Goal: Task Accomplishment & Management: Manage account settings

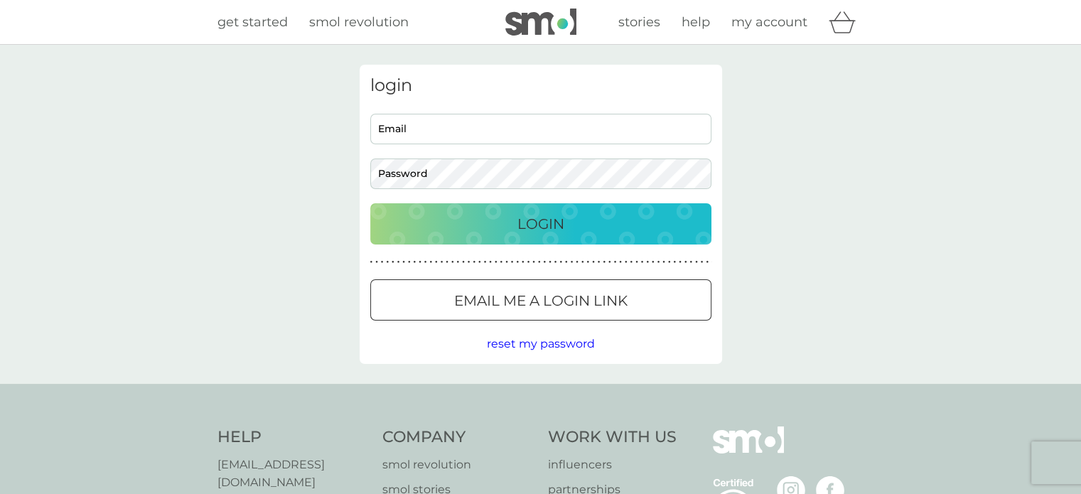
type input "[EMAIL_ADDRESS][DOMAIN_NAME]"
click at [478, 222] on div "Login" at bounding box center [541, 224] width 313 height 23
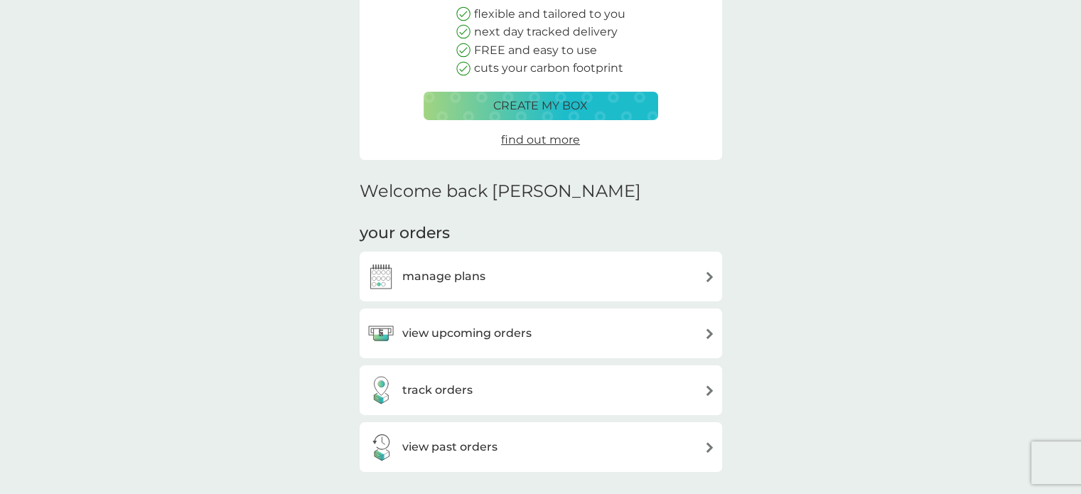
scroll to position [179, 0]
click at [707, 276] on img at bounding box center [709, 276] width 11 height 11
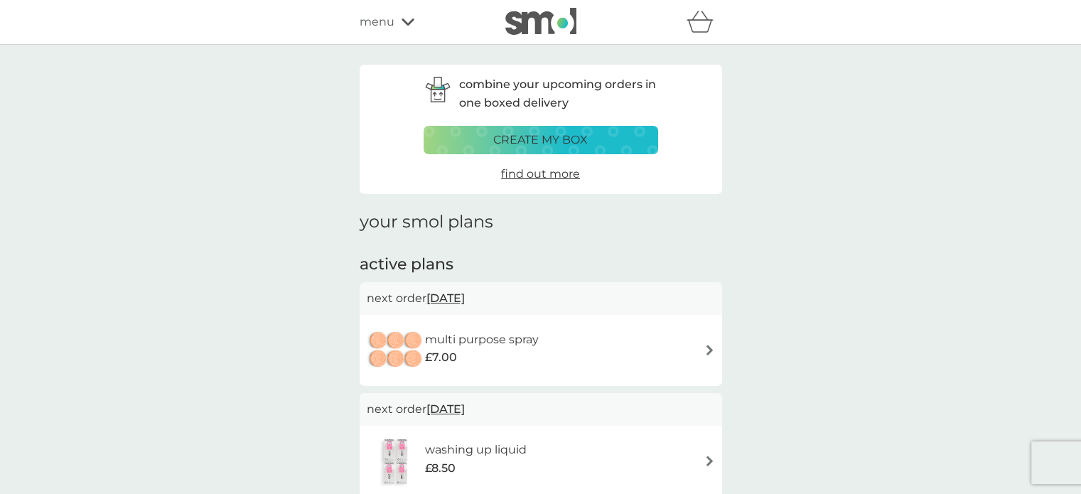
click at [378, 19] on span "menu" at bounding box center [377, 22] width 35 height 18
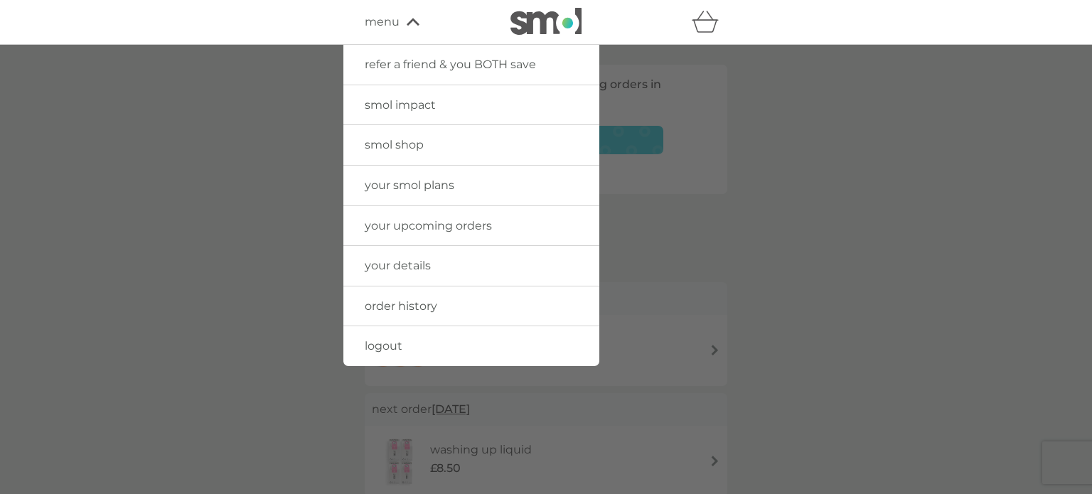
click at [402, 260] on span "your details" at bounding box center [398, 266] width 66 height 14
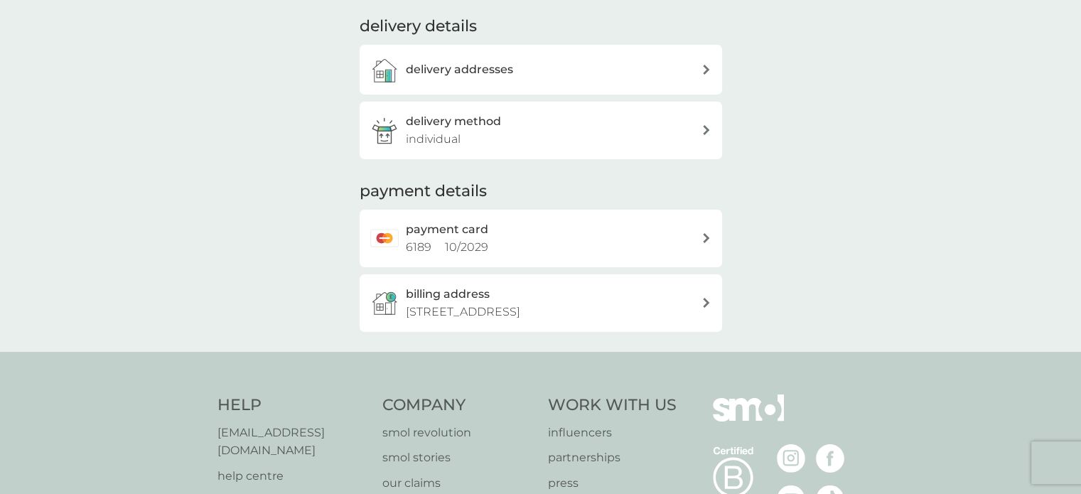
scroll to position [201, 0]
click at [703, 127] on icon at bounding box center [706, 128] width 7 height 10
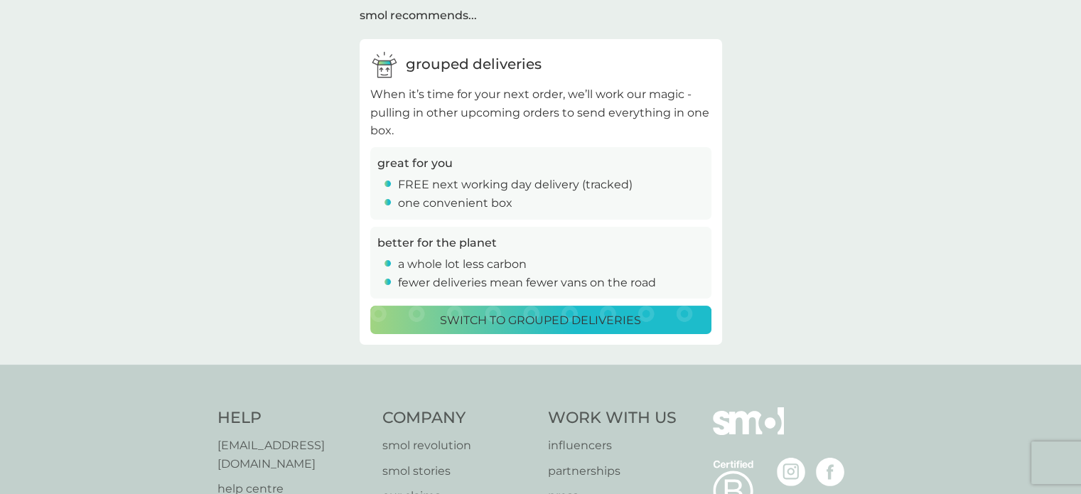
scroll to position [190, 0]
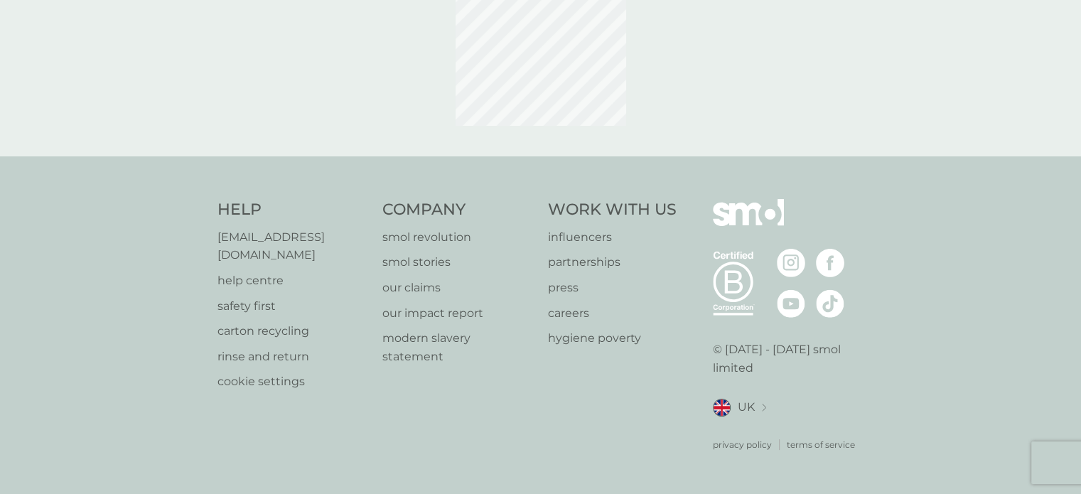
scroll to position [102, 0]
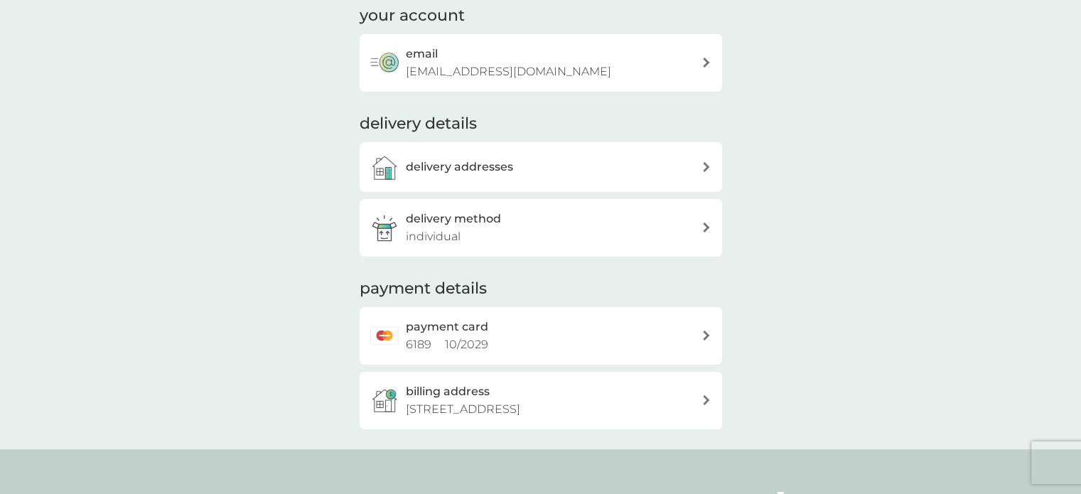
click at [703, 332] on icon at bounding box center [706, 336] width 6 height 10
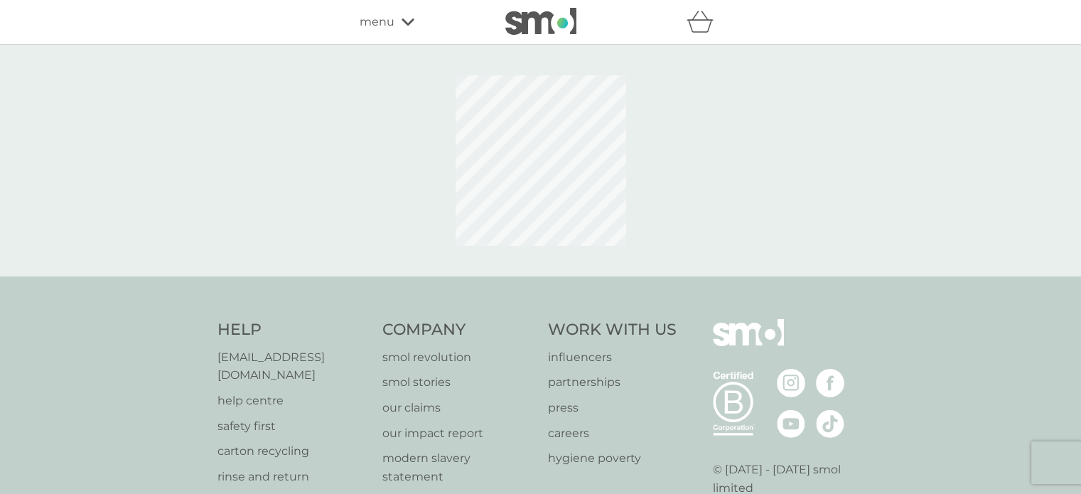
scroll to position [102, 0]
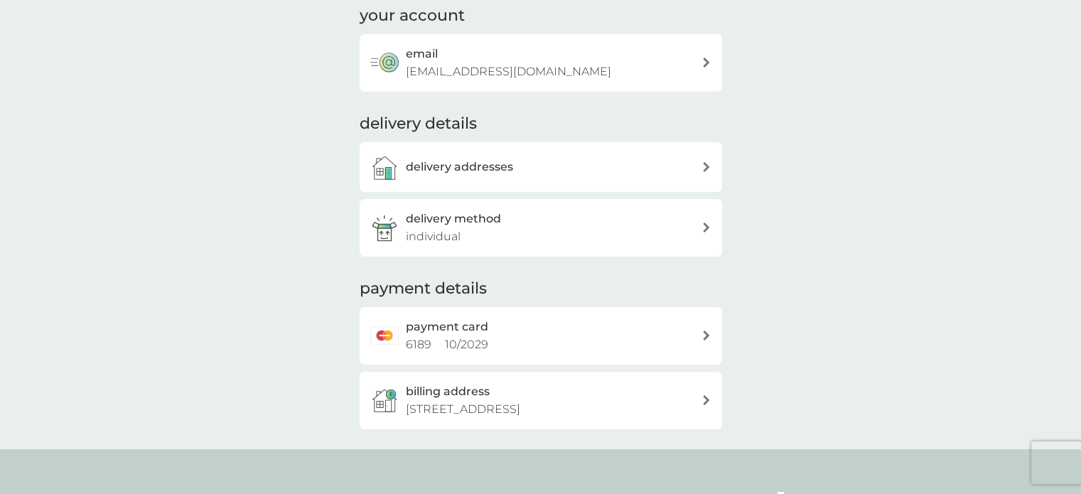
click at [703, 399] on icon at bounding box center [706, 400] width 7 height 10
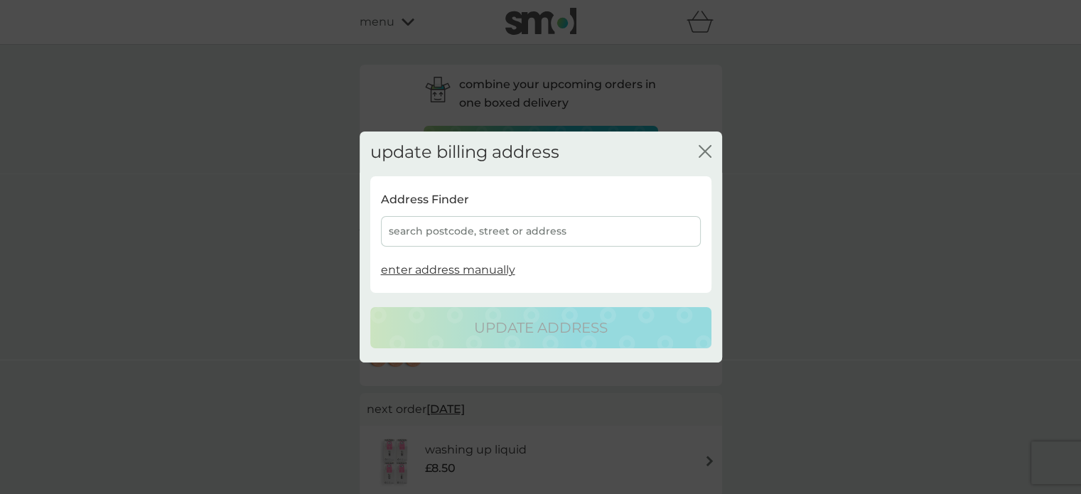
click at [702, 152] on icon "close" at bounding box center [702, 151] width 6 height 11
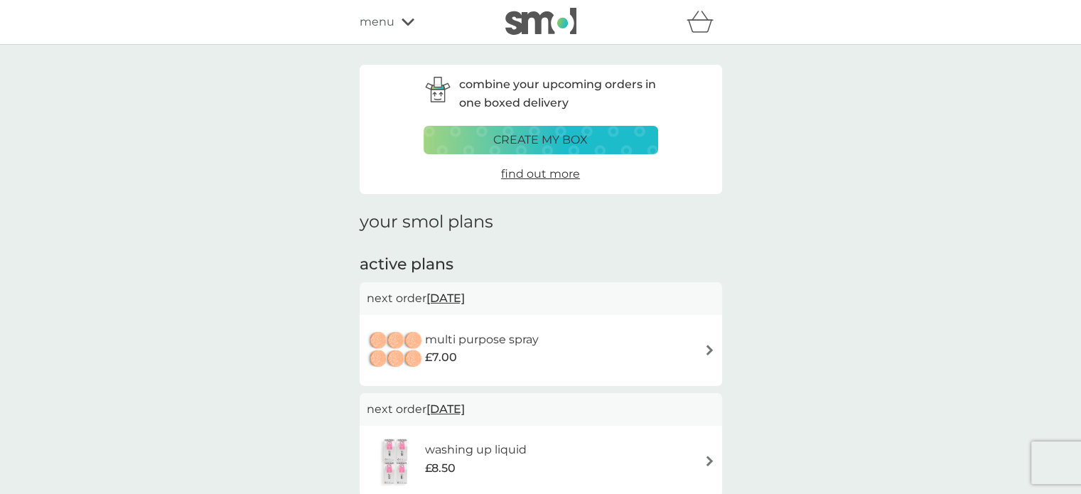
click at [409, 18] on icon at bounding box center [408, 22] width 13 height 9
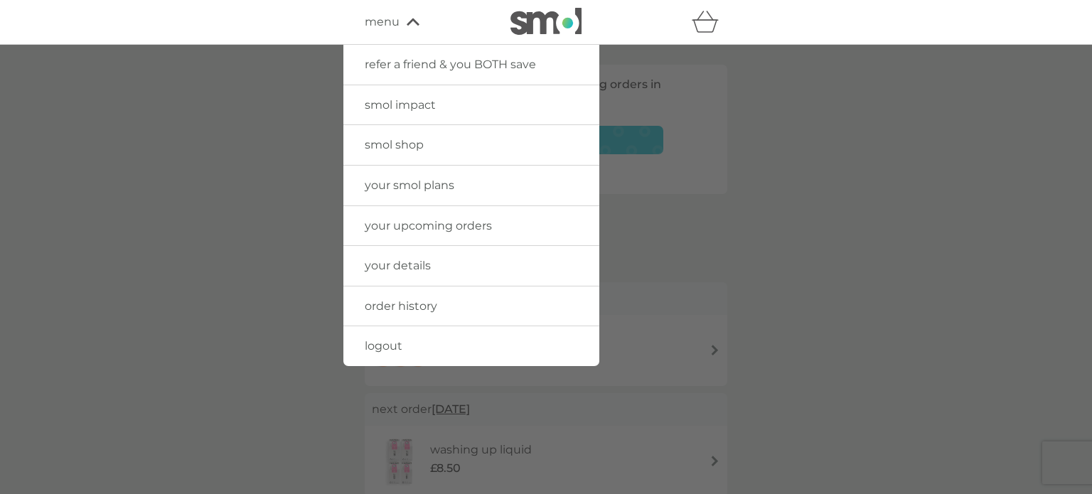
click at [407, 186] on span "your smol plans" at bounding box center [410, 185] width 90 height 14
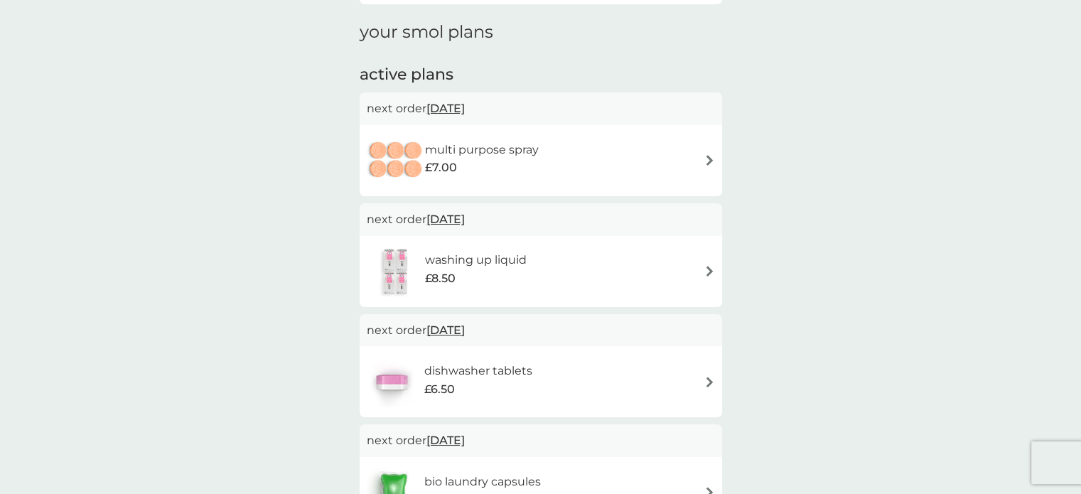
scroll to position [188, 0]
click at [705, 157] on img at bounding box center [709, 162] width 11 height 11
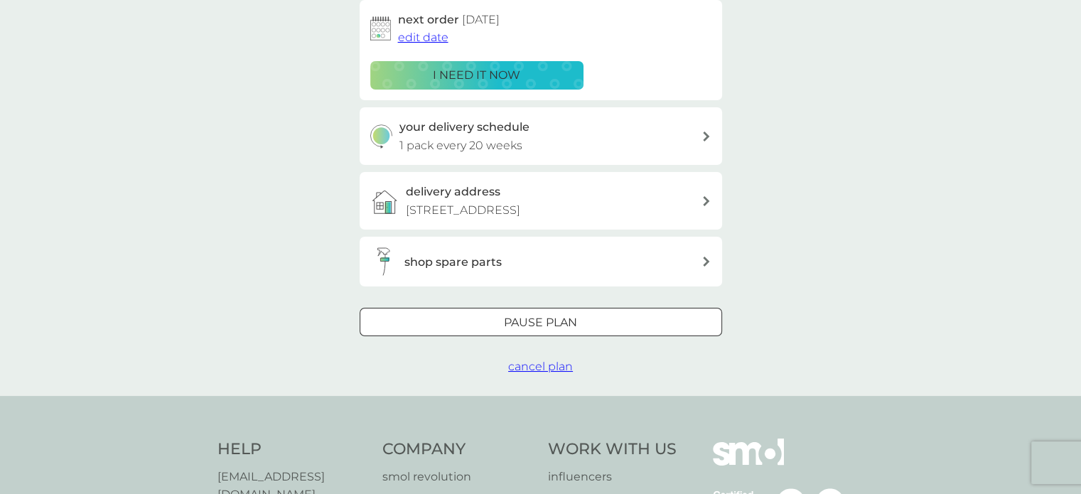
scroll to position [243, 0]
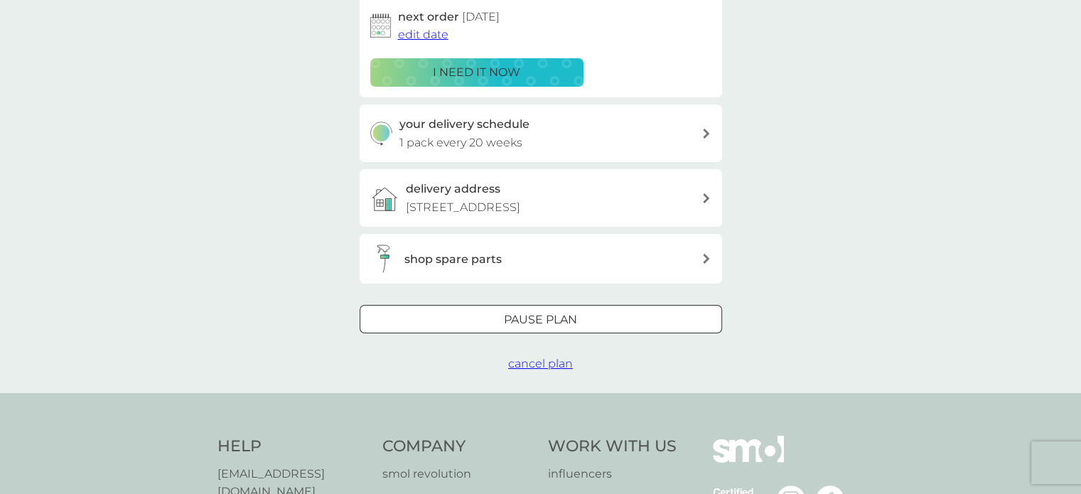
click at [562, 363] on span "cancel plan" at bounding box center [540, 364] width 65 height 14
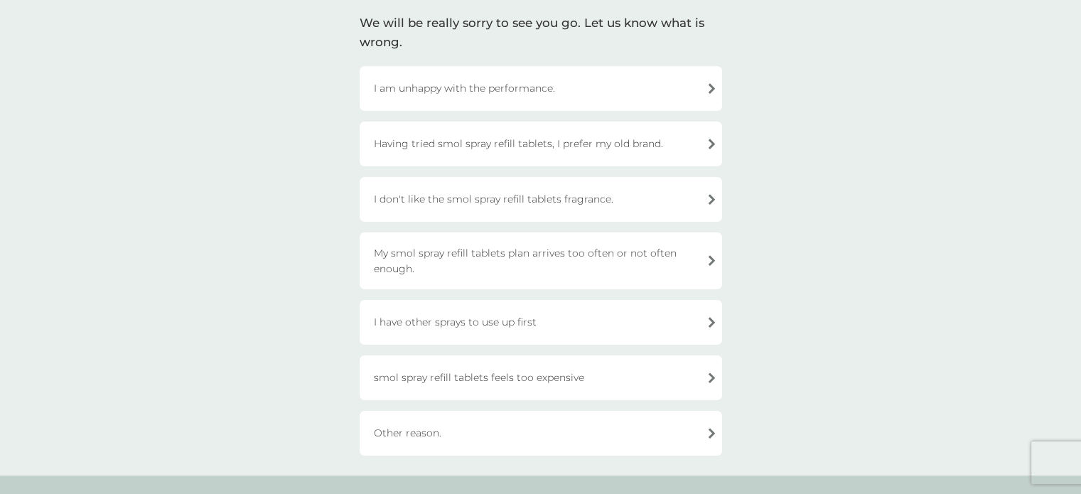
scroll to position [110, 0]
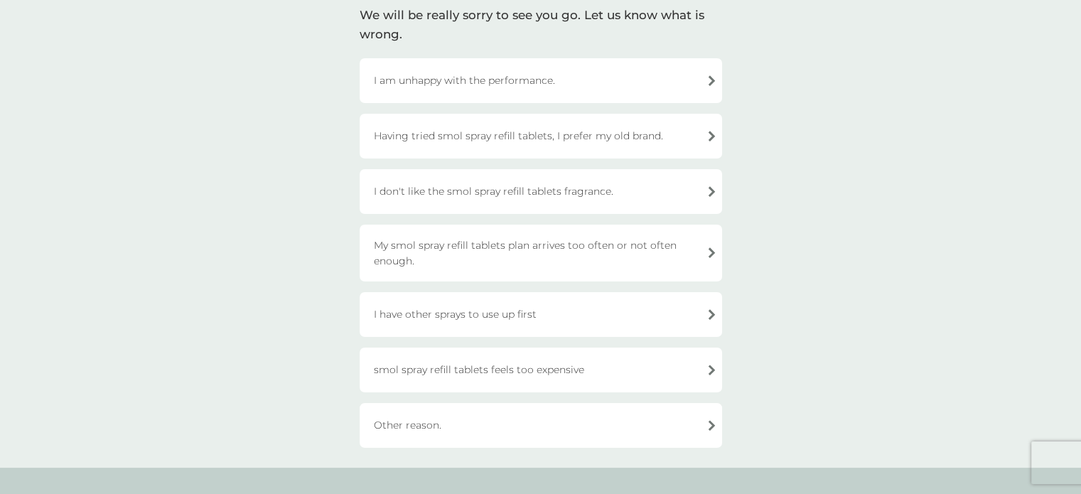
click at [414, 426] on div "Other reason." at bounding box center [541, 425] width 363 height 45
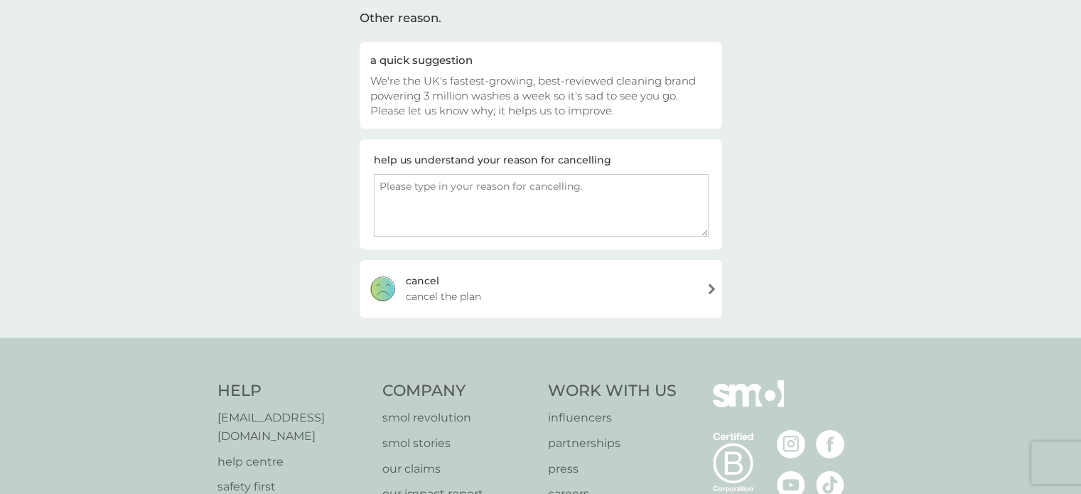
click at [461, 211] on textarea at bounding box center [541, 205] width 335 height 63
type textarea "money is so tight right now im afraid"
click at [446, 289] on span "cancel the plan" at bounding box center [443, 297] width 75 height 16
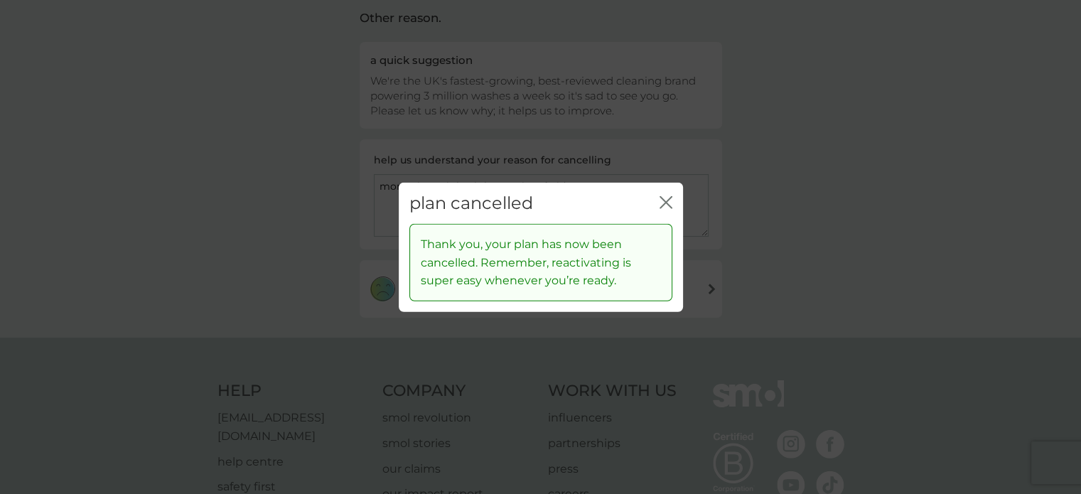
click at [663, 198] on icon "close" at bounding box center [666, 201] width 13 height 13
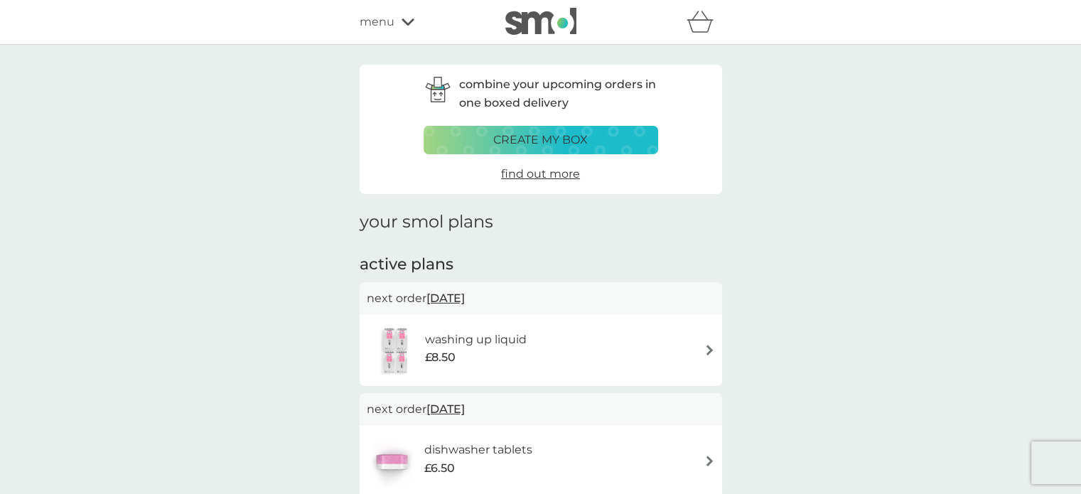
click at [704, 345] on img at bounding box center [709, 350] width 11 height 11
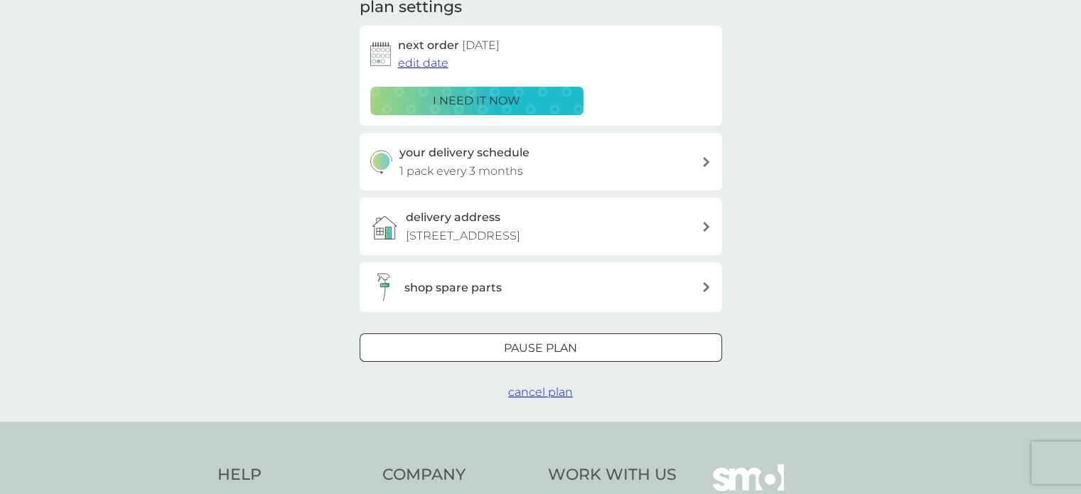
scroll to position [219, 0]
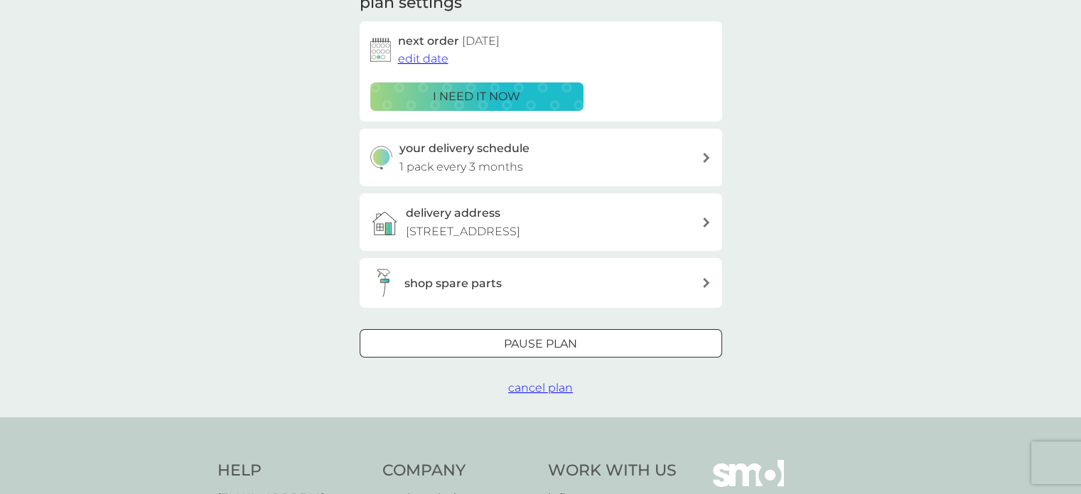
click at [531, 387] on span "cancel plan" at bounding box center [540, 388] width 65 height 14
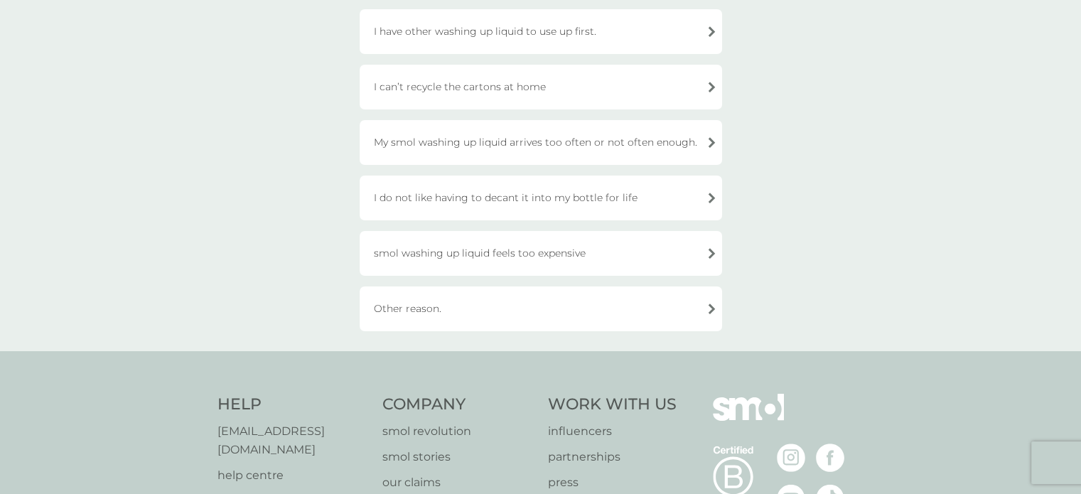
scroll to position [326, 0]
click at [423, 304] on div "Other reason." at bounding box center [541, 308] width 363 height 45
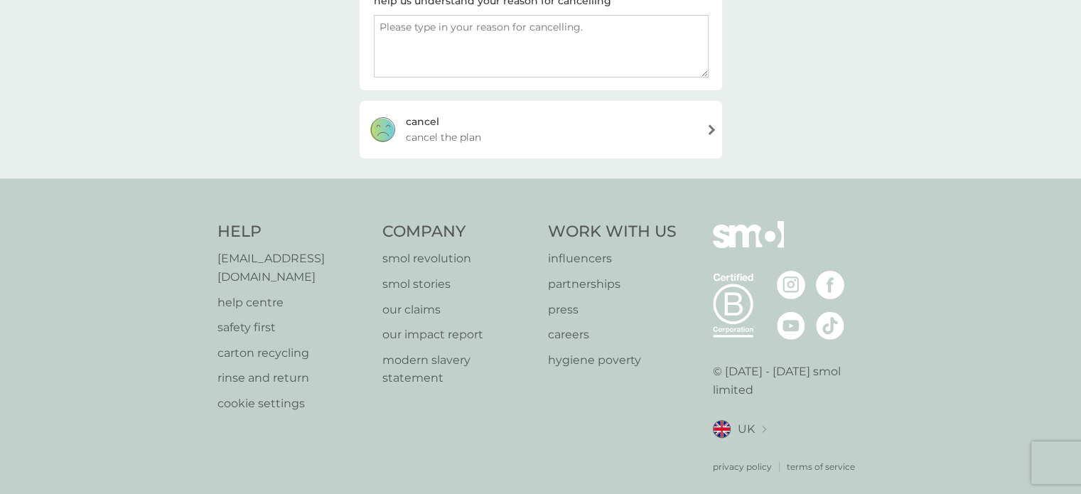
click at [419, 57] on textarea at bounding box center [541, 46] width 335 height 63
type textarea "money is so tight right now sorry"
click at [418, 129] on span "cancel the plan" at bounding box center [443, 137] width 75 height 16
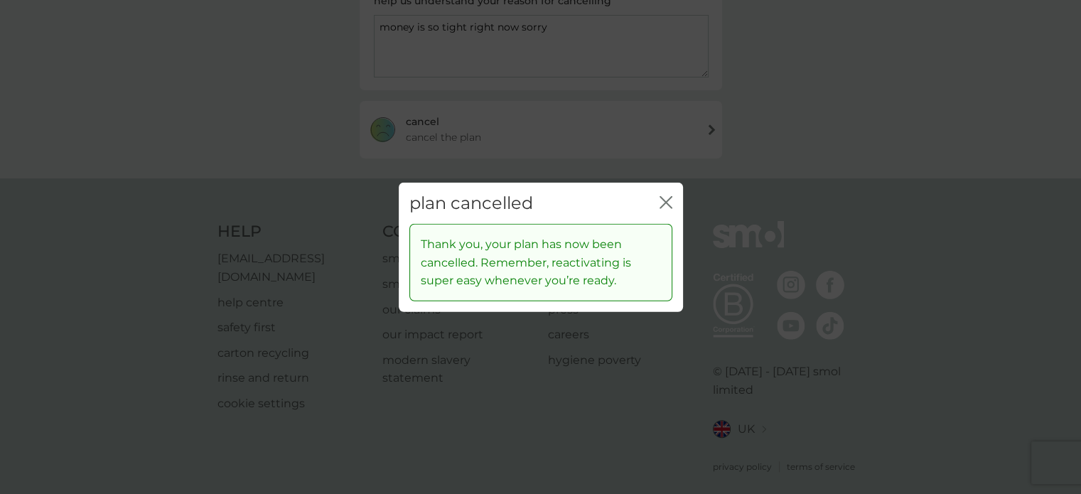
click at [663, 195] on icon "close" at bounding box center [666, 201] width 13 height 13
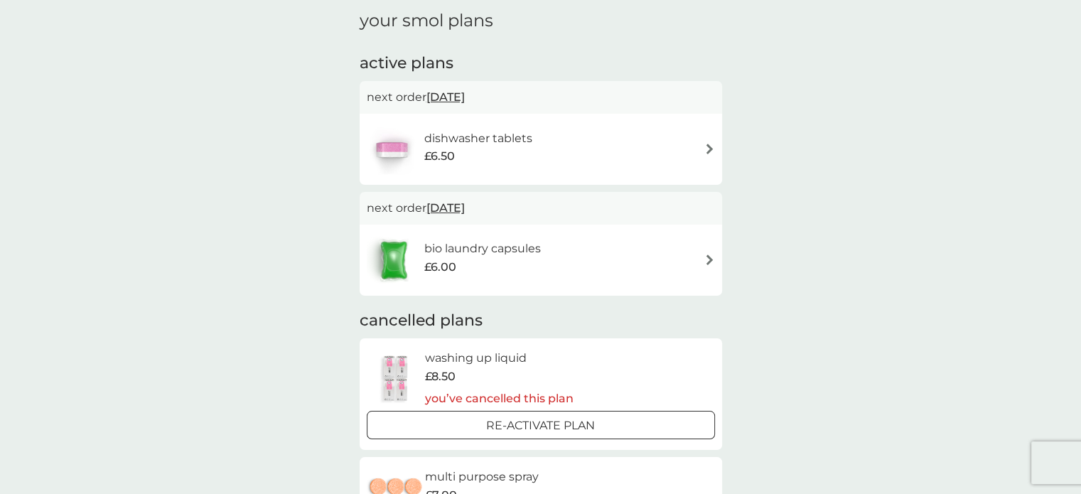
scroll to position [193, 0]
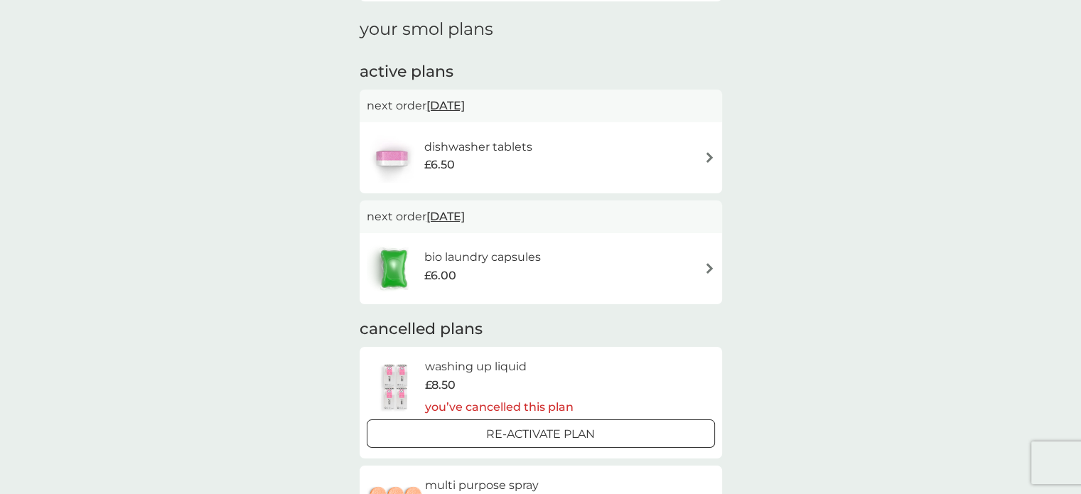
click at [703, 154] on div "dishwasher tablets £6.50" at bounding box center [541, 158] width 348 height 50
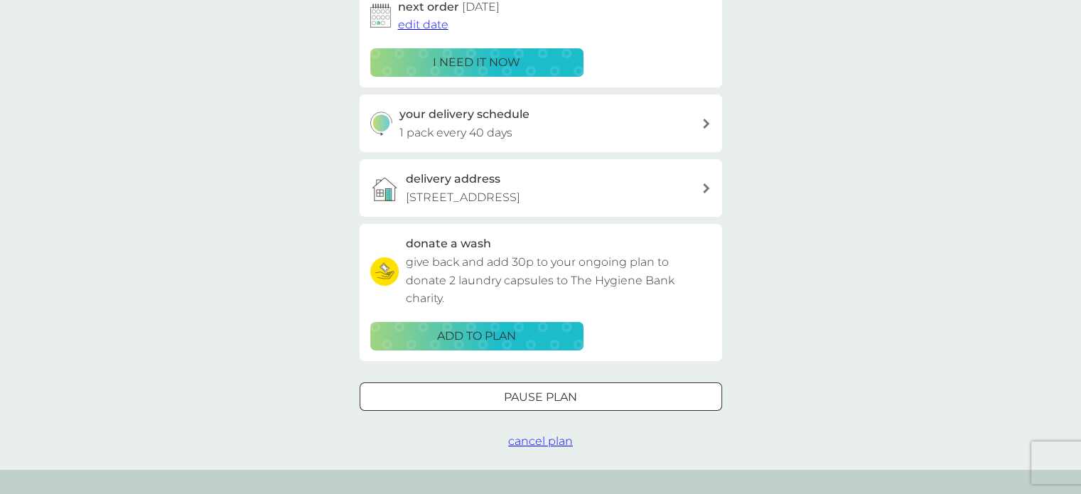
scroll to position [254, 0]
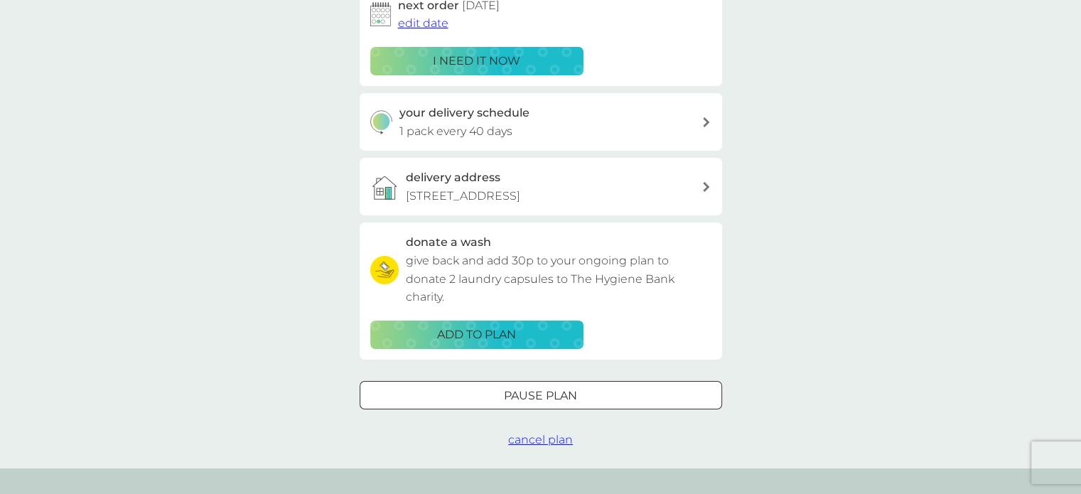
click at [519, 437] on span "cancel plan" at bounding box center [540, 440] width 65 height 14
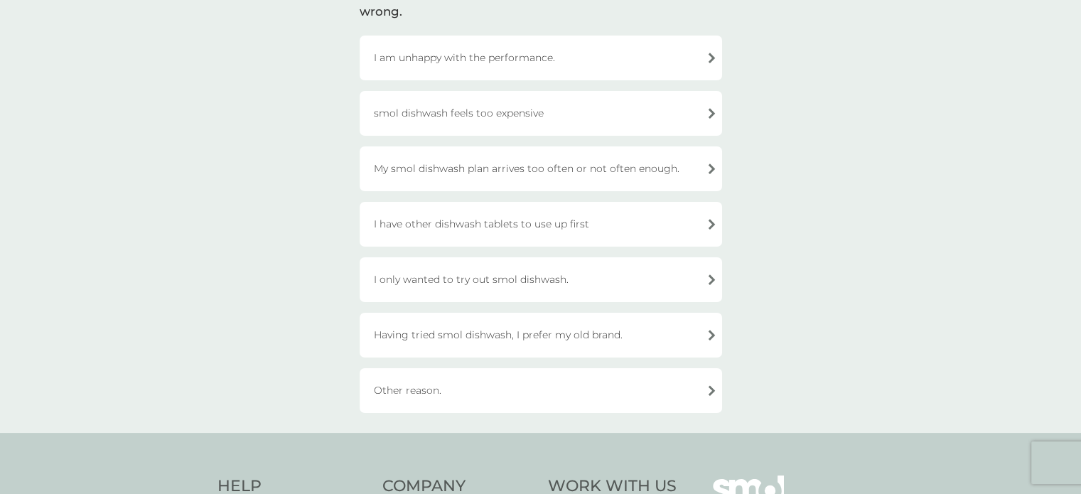
scroll to position [135, 0]
click at [426, 389] on div "Other reason." at bounding box center [541, 388] width 363 height 45
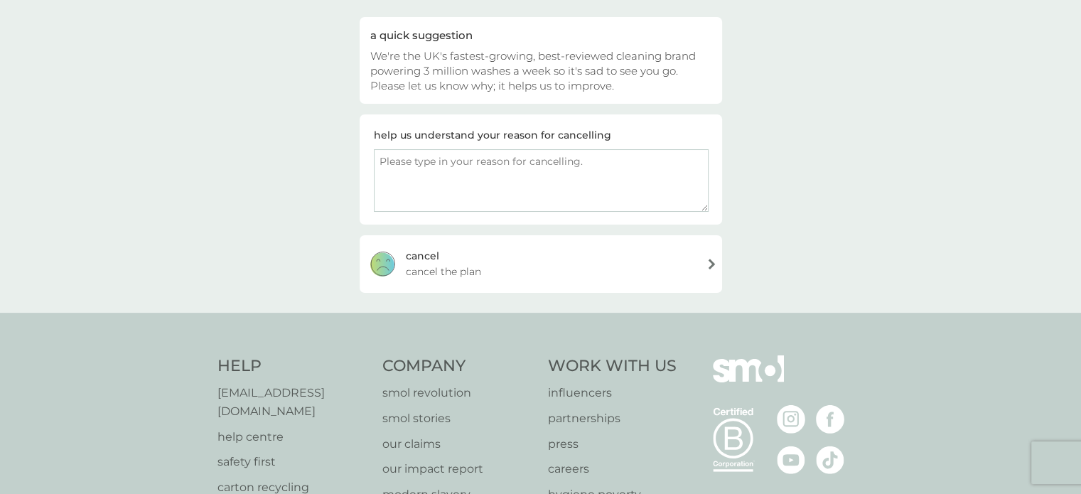
click at [490, 184] on textarea at bounding box center [541, 180] width 335 height 63
type textarea "have tons of tablets and money is tight so cancelling for now"
click at [461, 257] on div "[PERSON_NAME] the plan" at bounding box center [541, 263] width 363 height 57
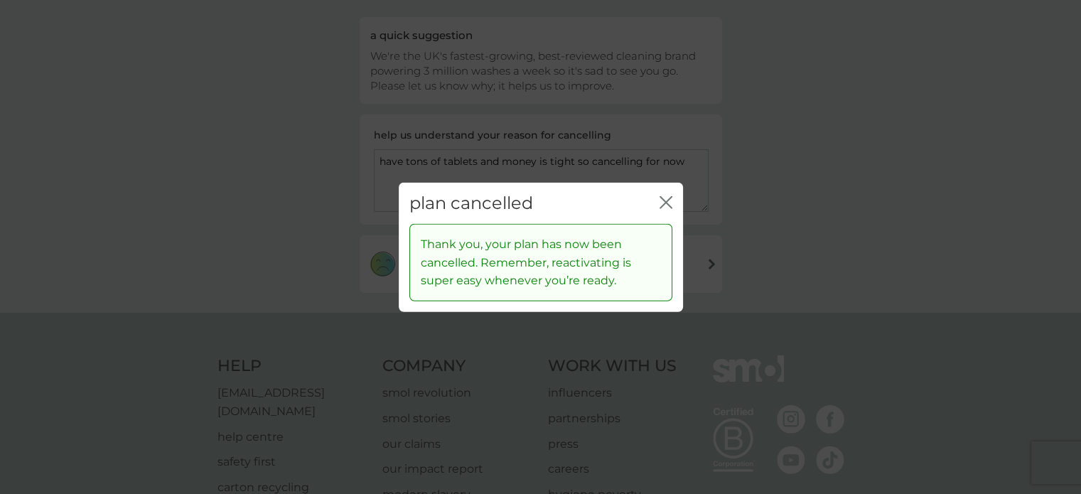
click at [661, 198] on icon "close" at bounding box center [663, 201] width 6 height 11
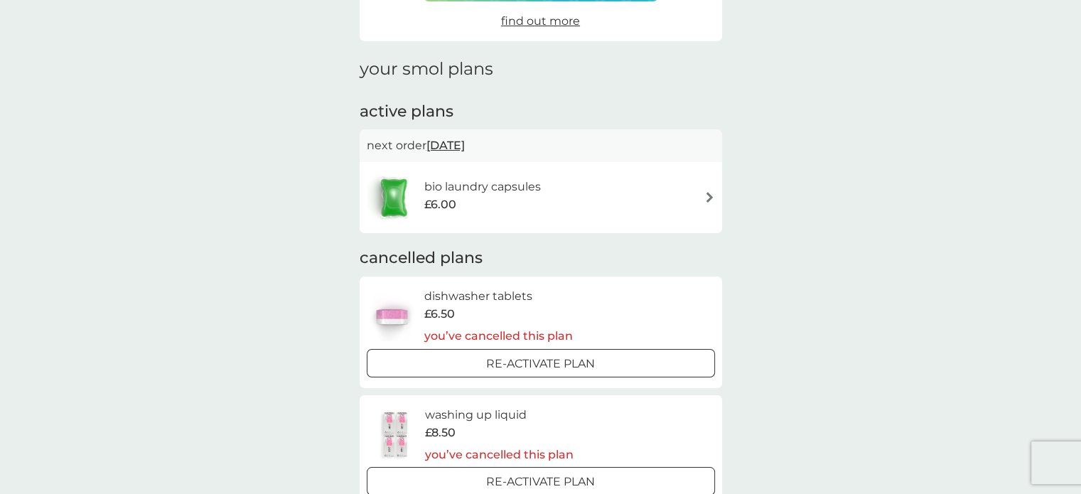
scroll to position [154, 0]
click at [708, 193] on img at bounding box center [709, 196] width 11 height 11
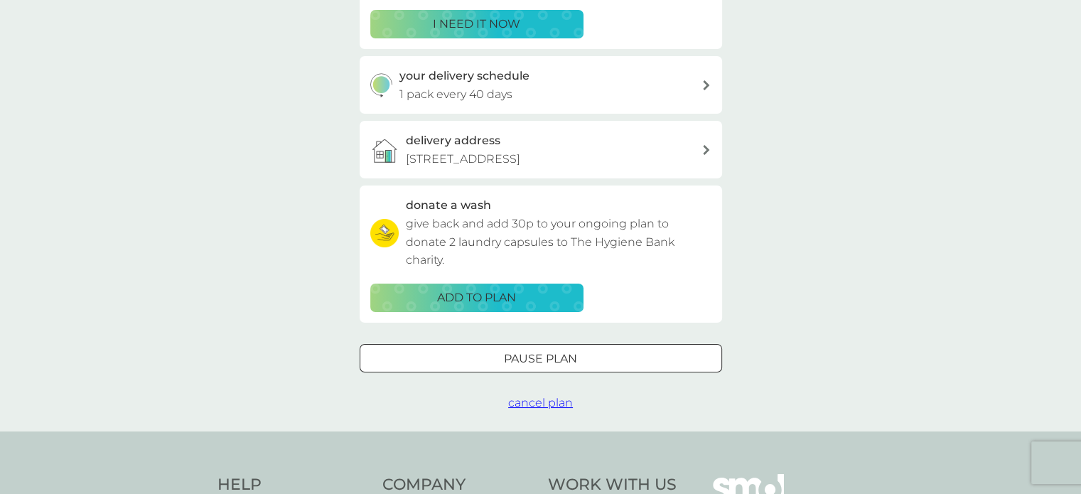
scroll to position [292, 0]
click at [531, 399] on span "cancel plan" at bounding box center [540, 402] width 65 height 14
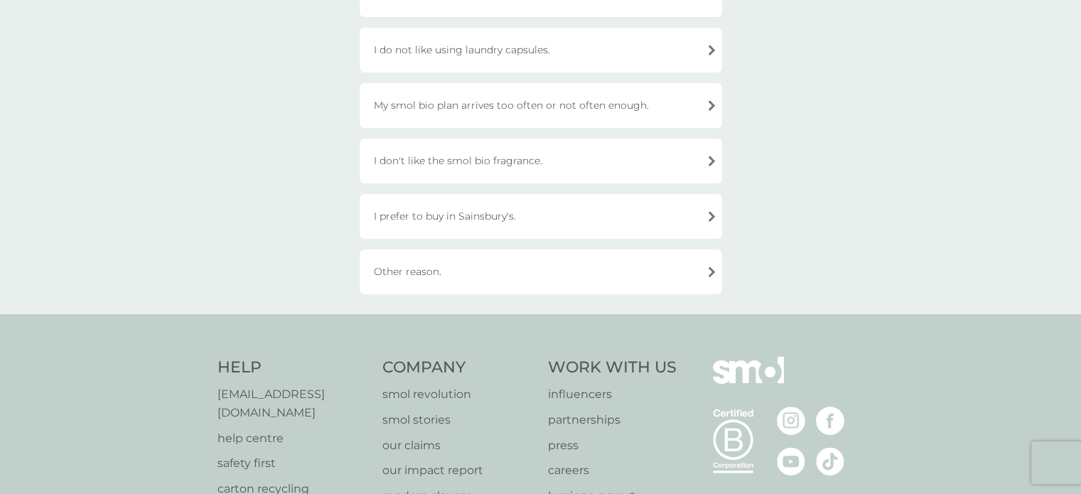
scroll to position [477, 0]
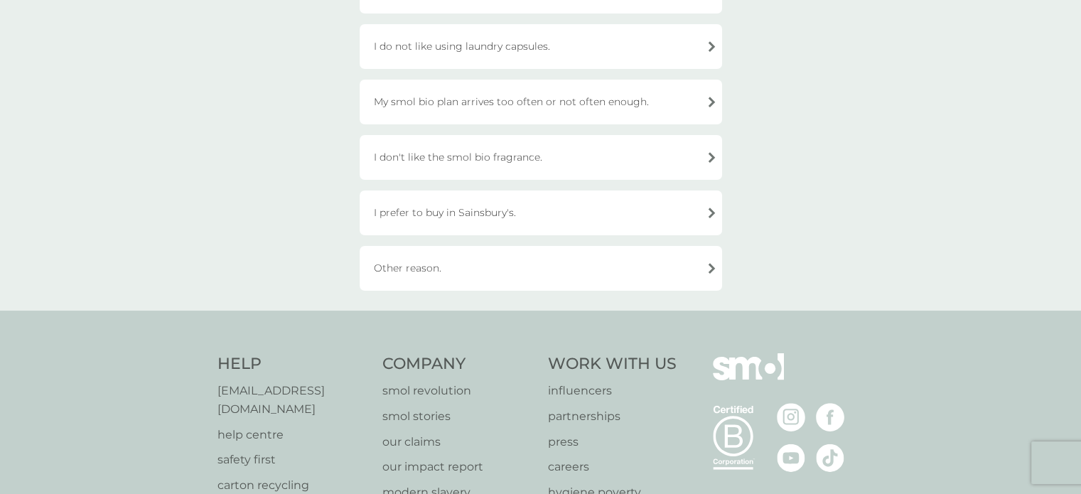
click at [436, 261] on div "Other reason." at bounding box center [541, 268] width 363 height 45
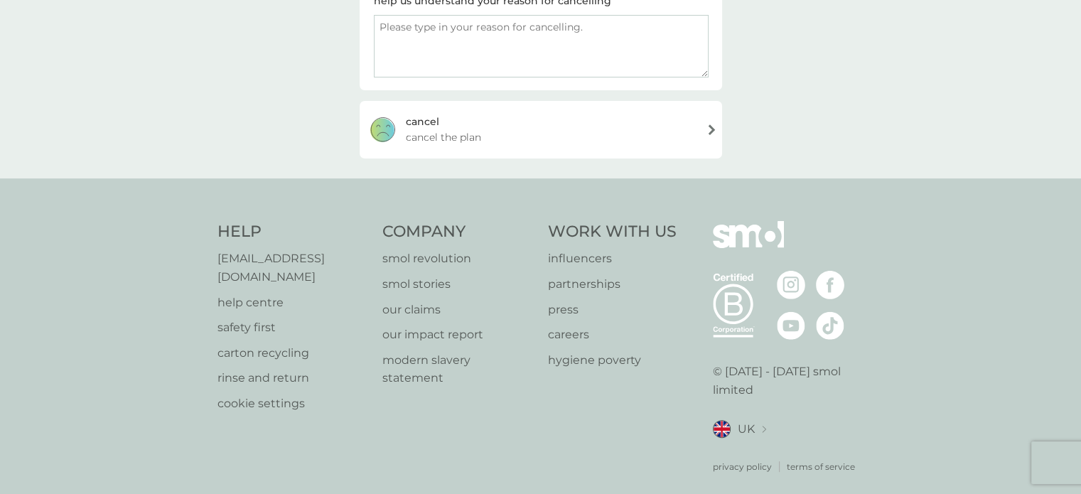
click at [444, 40] on textarea at bounding box center [541, 46] width 335 height 63
type textarea "money is tight sorry"
click at [438, 122] on div "cancel" at bounding box center [422, 122] width 33 height 16
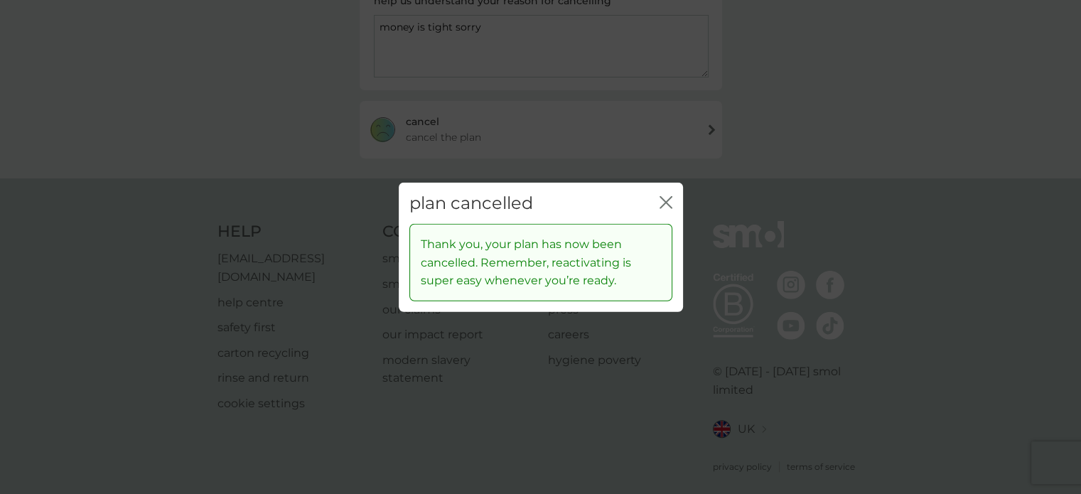
click at [668, 196] on icon "close" at bounding box center [666, 201] width 13 height 13
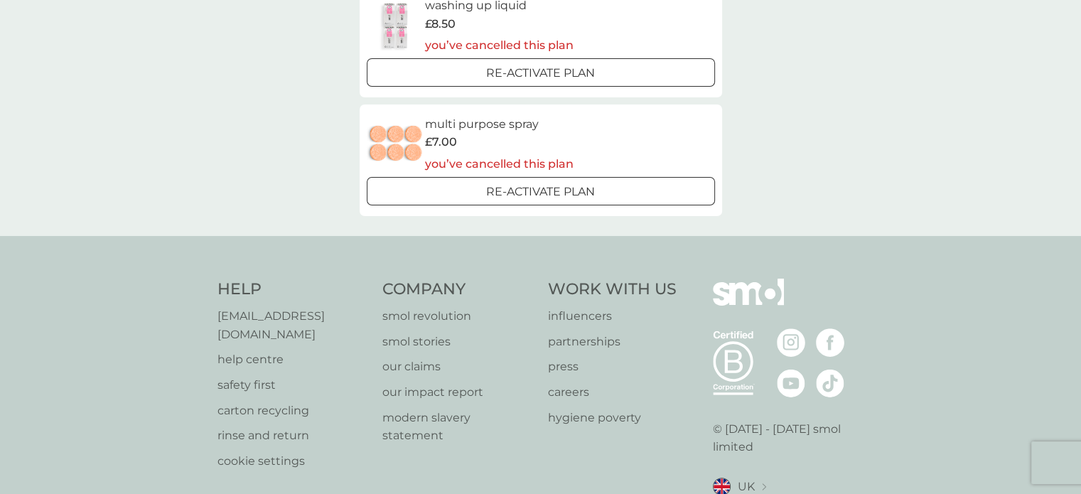
scroll to position [557, 0]
